Goal: Task Accomplishment & Management: Complete application form

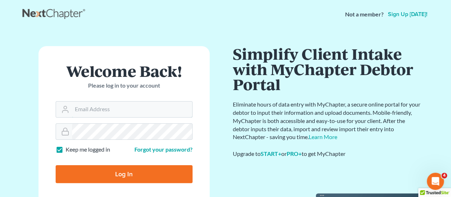
type input "[EMAIL_ADDRESS][DOMAIN_NAME]"
click at [153, 171] on input "Log In" at bounding box center [124, 174] width 137 height 18
type input "Thinking..."
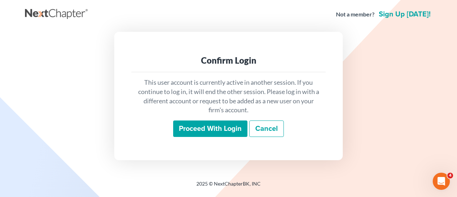
click at [209, 125] on input "Proceed with login" at bounding box center [210, 128] width 74 height 16
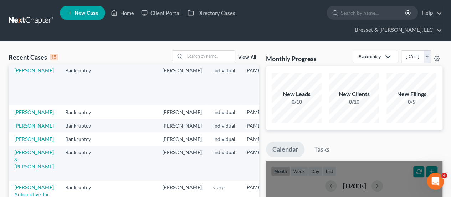
scroll to position [58, 0]
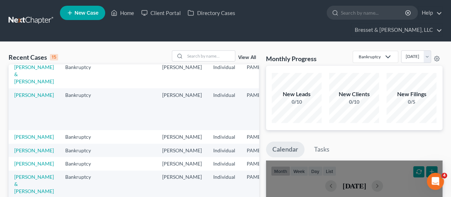
click at [25, 57] on link "[PERSON_NAME]" at bounding box center [34, 54] width 40 height 6
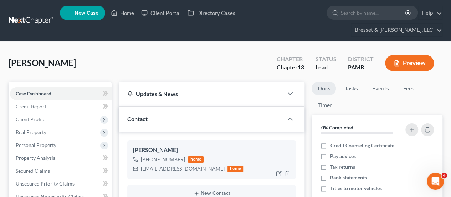
scroll to position [39, 0]
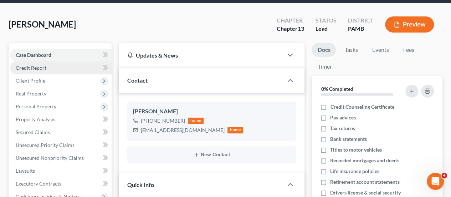
click at [41, 65] on span "Credit Report" at bounding box center [31, 68] width 31 height 6
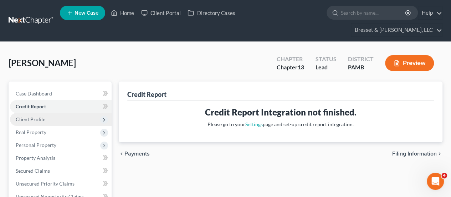
click at [41, 116] on span "Client Profile" at bounding box center [31, 119] width 30 height 6
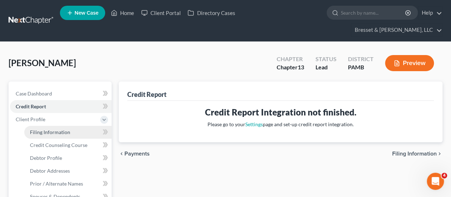
click at [66, 129] on span "Filing Information" at bounding box center [50, 132] width 40 height 6
select select "1"
select select "0"
select select "3"
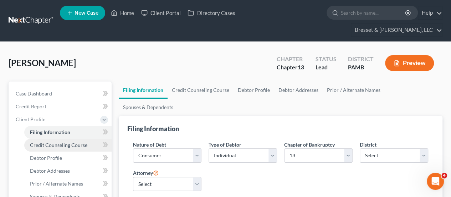
click at [76, 142] on span "Credit Counseling Course" at bounding box center [58, 145] width 57 height 6
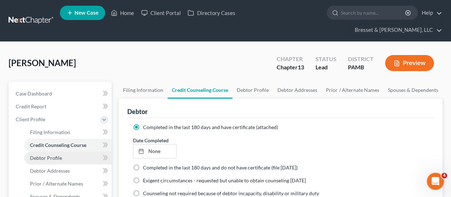
click at [57, 154] on span "Debtor Profile" at bounding box center [46, 157] width 32 height 6
select select "0"
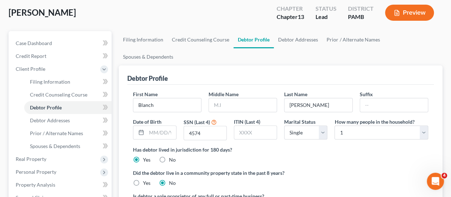
scroll to position [50, 0]
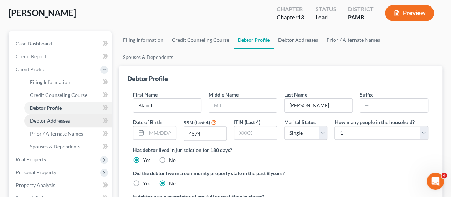
drag, startPoint x: 55, startPoint y: 104, endPoint x: 46, endPoint y: 105, distance: 8.6
click at [46, 117] on span "Debtor Addresses" at bounding box center [50, 120] width 40 height 6
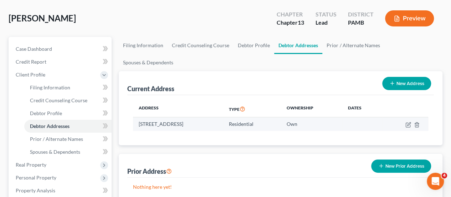
scroll to position [45, 0]
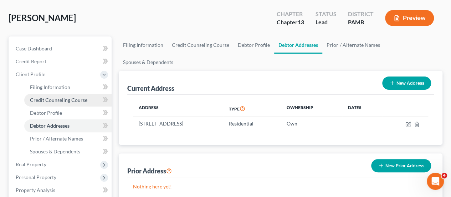
click at [66, 97] on span "Credit Counseling Course" at bounding box center [58, 100] width 57 height 6
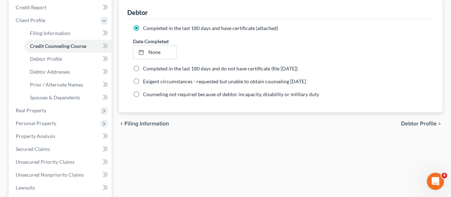
scroll to position [99, 0]
click at [424, 120] on span "Debtor Profile" at bounding box center [419, 123] width 36 height 6
select select "0"
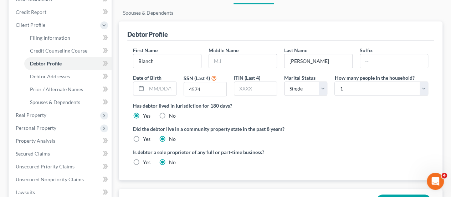
scroll to position [108, 0]
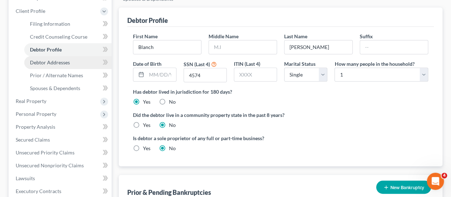
click at [57, 59] on span "Debtor Addresses" at bounding box center [50, 62] width 40 height 6
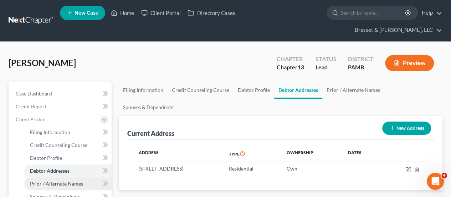
click at [44, 180] on span "Prior / Alternate Names" at bounding box center [56, 183] width 53 height 6
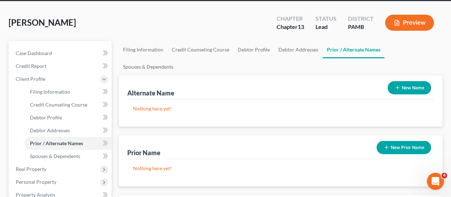
scroll to position [41, 0]
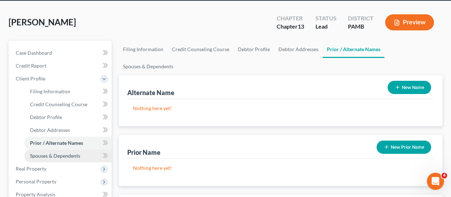
click at [69, 152] on span "Spouses & Dependents" at bounding box center [55, 155] width 50 height 6
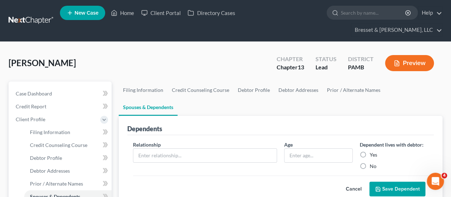
scroll to position [87, 0]
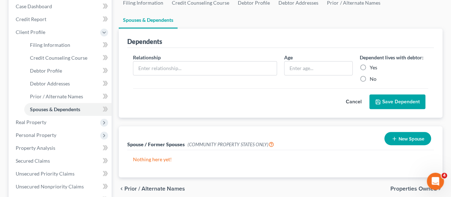
click at [410, 186] on span "Properties Owned" at bounding box center [414, 189] width 46 height 6
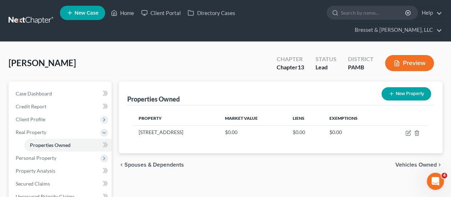
click at [411, 162] on span "Vehicles Owned" at bounding box center [416, 165] width 41 height 6
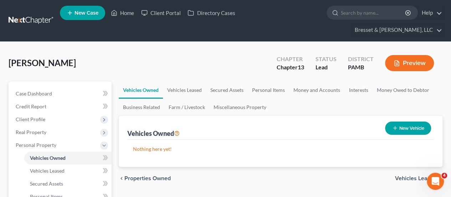
click at [408, 175] on span "Vehicles Leased" at bounding box center [416, 178] width 42 height 6
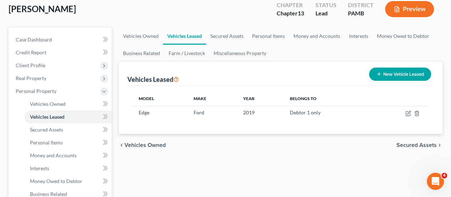
scroll to position [54, 0]
click at [410, 142] on span "Secured Assets" at bounding box center [417, 145] width 40 height 6
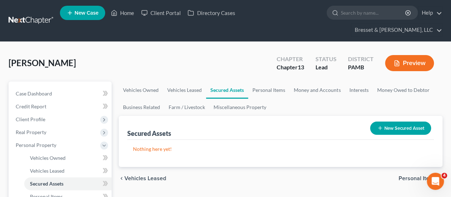
scroll to position [39, 0]
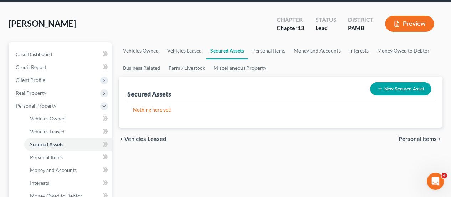
click at [425, 136] on span "Personal Items" at bounding box center [418, 139] width 38 height 6
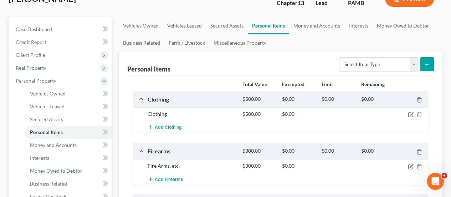
scroll to position [66, 0]
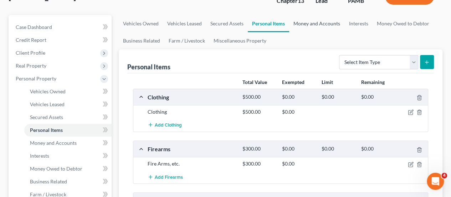
click at [319, 15] on link "Money and Accounts" at bounding box center [316, 23] width 55 height 17
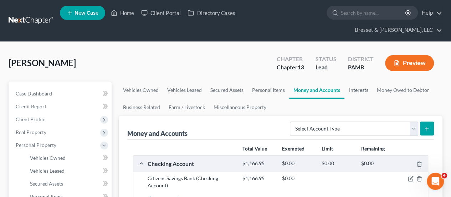
click at [357, 81] on link "Interests" at bounding box center [359, 89] width 28 height 17
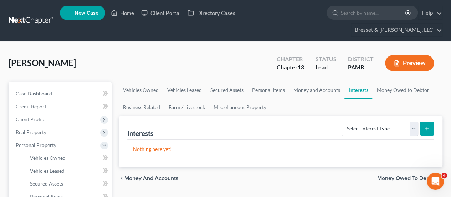
click at [281, 140] on div "Nothing here yet!" at bounding box center [280, 153] width 307 height 27
click at [406, 81] on link "Money Owed to Debtor" at bounding box center [402, 89] width 61 height 17
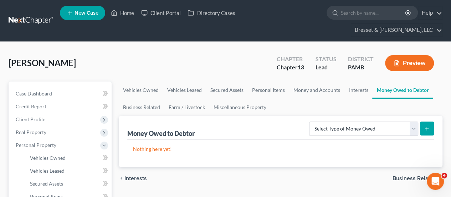
click at [302, 99] on ul "Vehicles Owned Vehicles Leased Secured Assets Personal Items Money and Accounts…" at bounding box center [281, 98] width 324 height 34
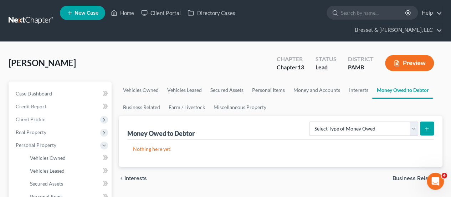
click at [302, 99] on ul "Vehicles Owned Vehicles Leased Secured Assets Personal Items Money and Accounts…" at bounding box center [281, 98] width 324 height 34
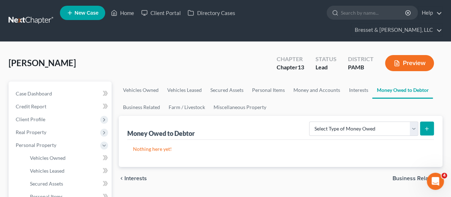
click at [302, 99] on ul "Vehicles Owned Vehicles Leased Secured Assets Personal Items Money and Accounts…" at bounding box center [281, 98] width 324 height 34
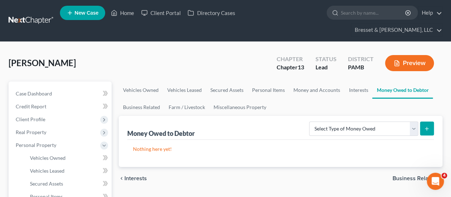
click at [302, 99] on ul "Vehicles Owned Vehicles Leased Secured Assets Personal Items Money and Accounts…" at bounding box center [281, 98] width 324 height 34
click at [420, 175] on span "Business Related" at bounding box center [415, 178] width 44 height 6
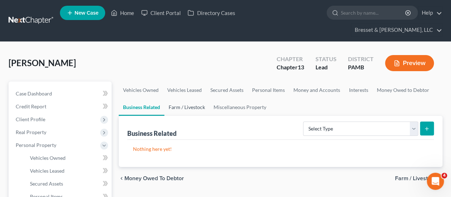
click at [189, 98] on link "Farm / Livestock" at bounding box center [186, 106] width 45 height 17
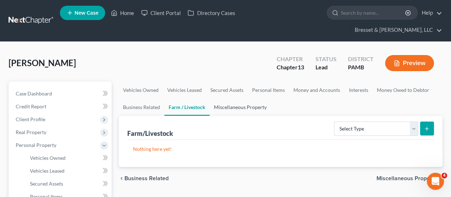
click at [251, 98] on link "Miscellaneous Property" at bounding box center [240, 106] width 61 height 17
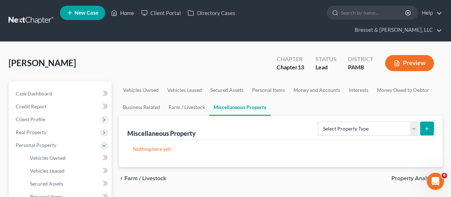
drag, startPoint x: 133, startPoint y: 75, endPoint x: 124, endPoint y: 55, distance: 22.4
click at [124, 55] on div "[PERSON_NAME] Upgraded Chapter Chapter 13 Status Lead District PAMB Preview" at bounding box center [226, 65] width 434 height 31
click at [412, 175] on span "Property Analysis" at bounding box center [414, 178] width 45 height 6
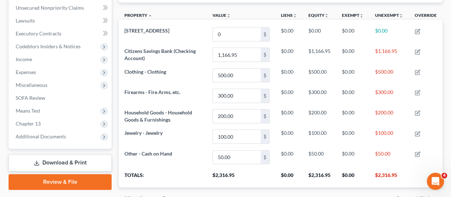
scroll to position [189, 0]
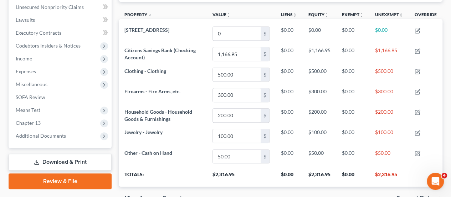
click at [403, 195] on span "Secured Claims" at bounding box center [417, 198] width 40 height 6
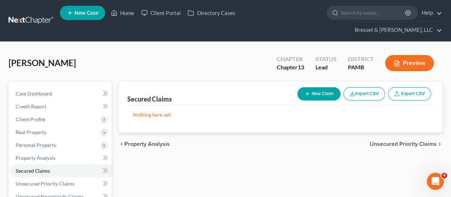
click at [391, 141] on span "Unsecured Priority Claims" at bounding box center [403, 144] width 67 height 6
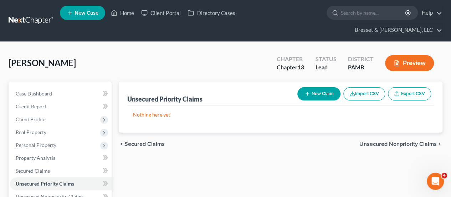
click at [391, 141] on span "Unsecured Nonpriority Claims" at bounding box center [398, 144] width 77 height 6
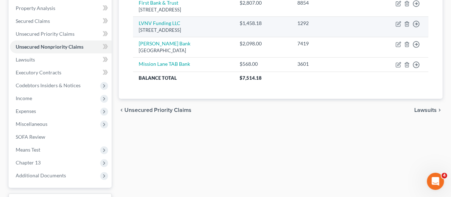
scroll to position [150, 0]
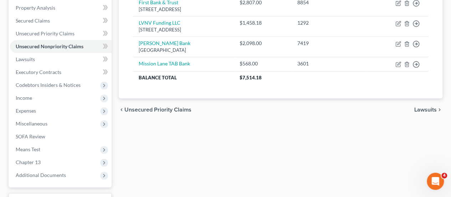
click at [424, 107] on span "Lawsuits" at bounding box center [426, 110] width 22 height 6
